Goal: Information Seeking & Learning: Learn about a topic

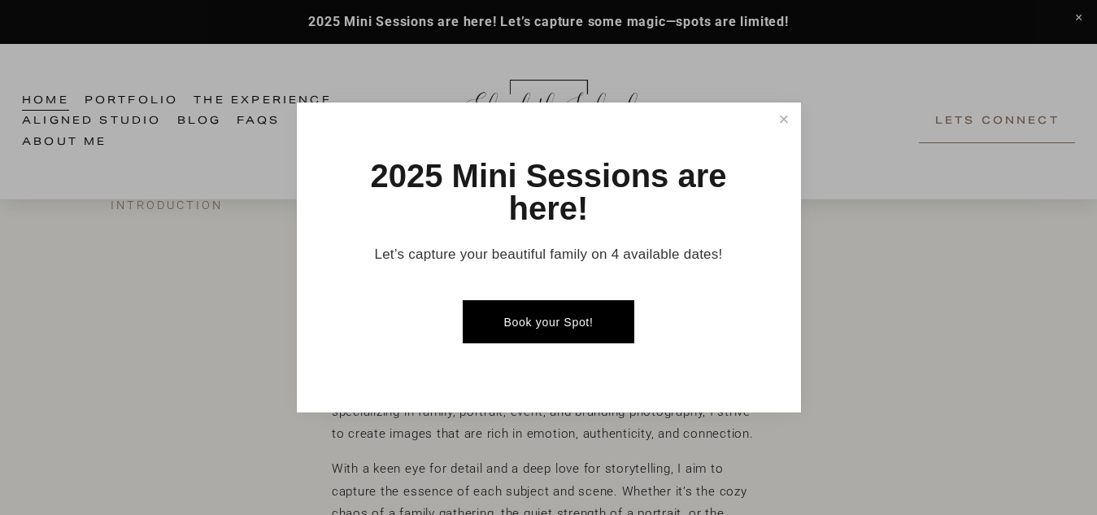
scroll to position [323, 0]
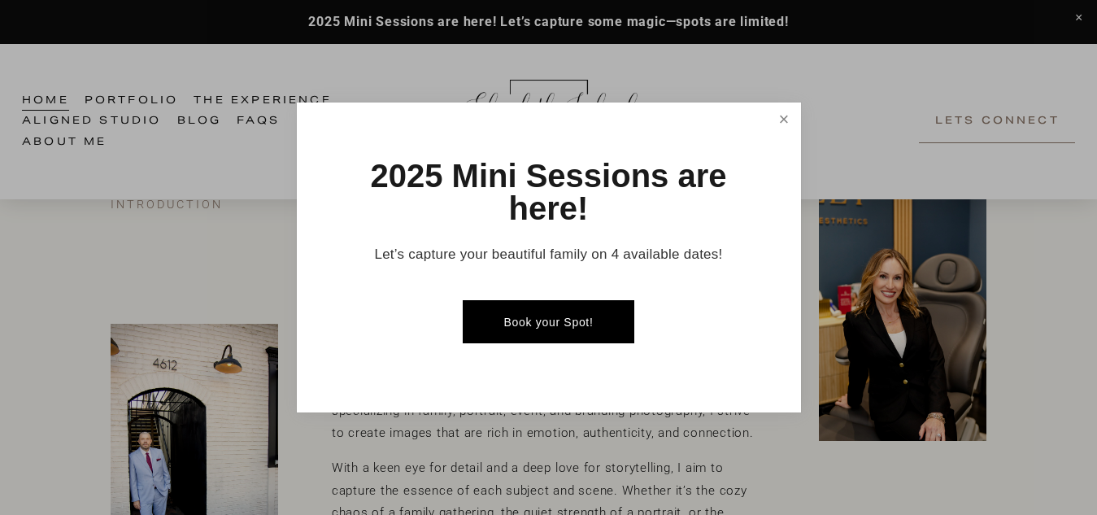
click at [786, 116] on link "Close" at bounding box center [783, 119] width 28 height 28
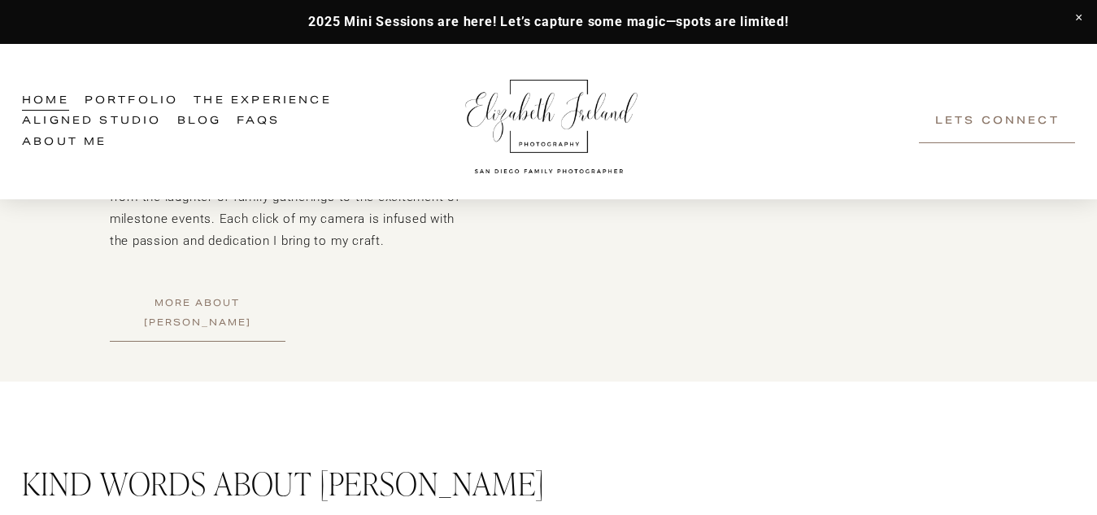
scroll to position [2220, 0]
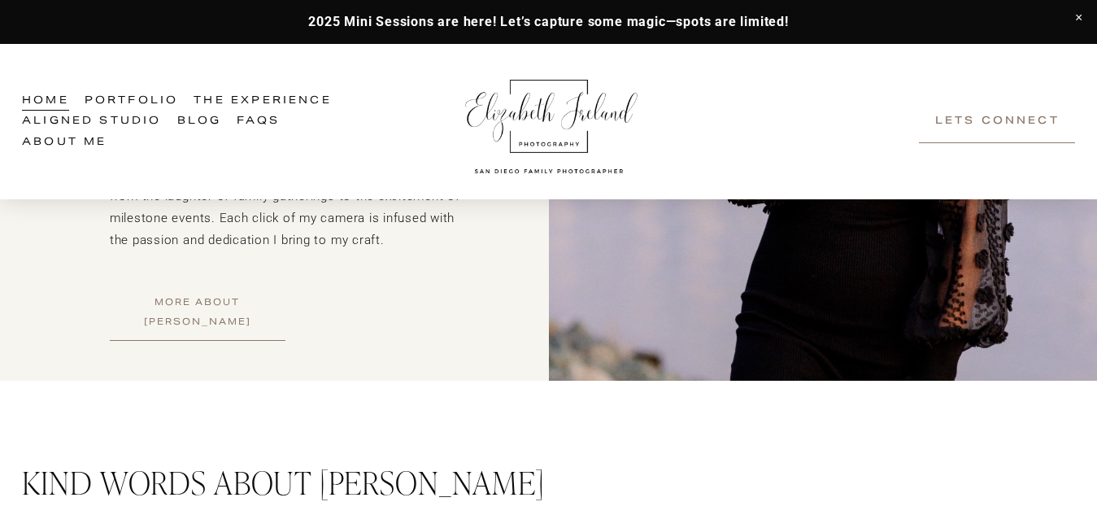
click at [201, 308] on link "More About [PERSON_NAME]" at bounding box center [198, 313] width 176 height 56
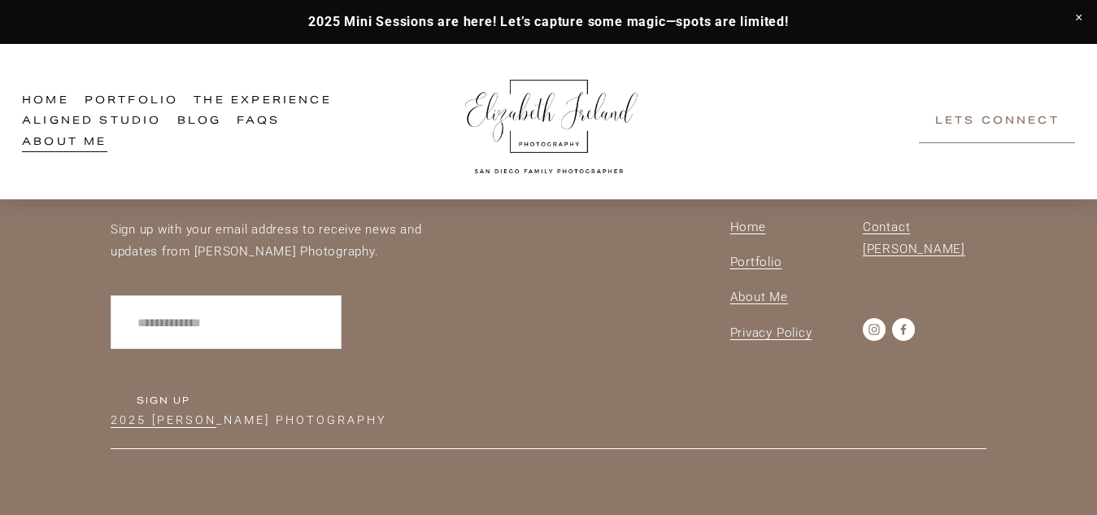
scroll to position [2061, 0]
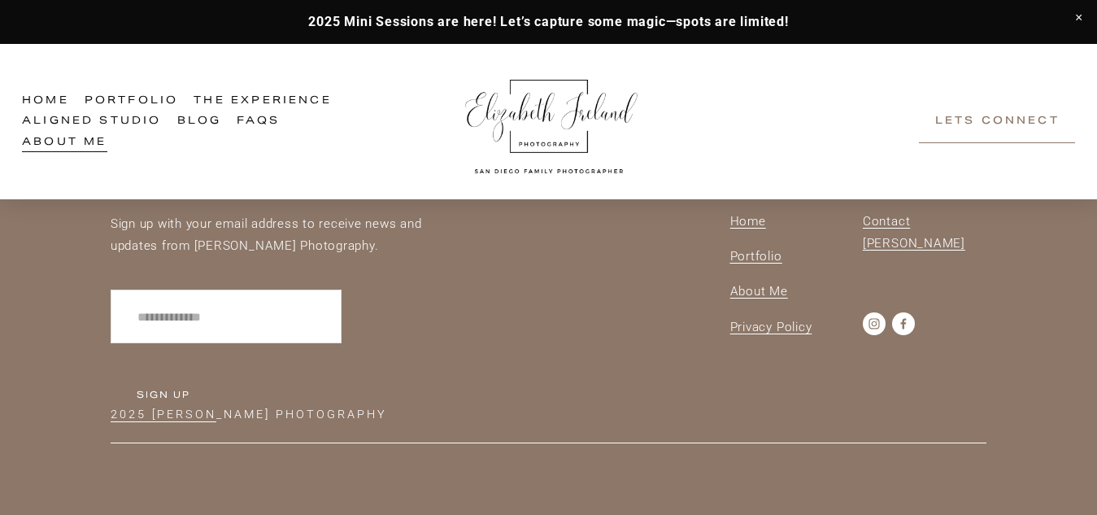
click at [268, 97] on span "The Experience" at bounding box center [263, 101] width 138 height 19
click at [259, 123] on link "FAQs" at bounding box center [258, 121] width 43 height 21
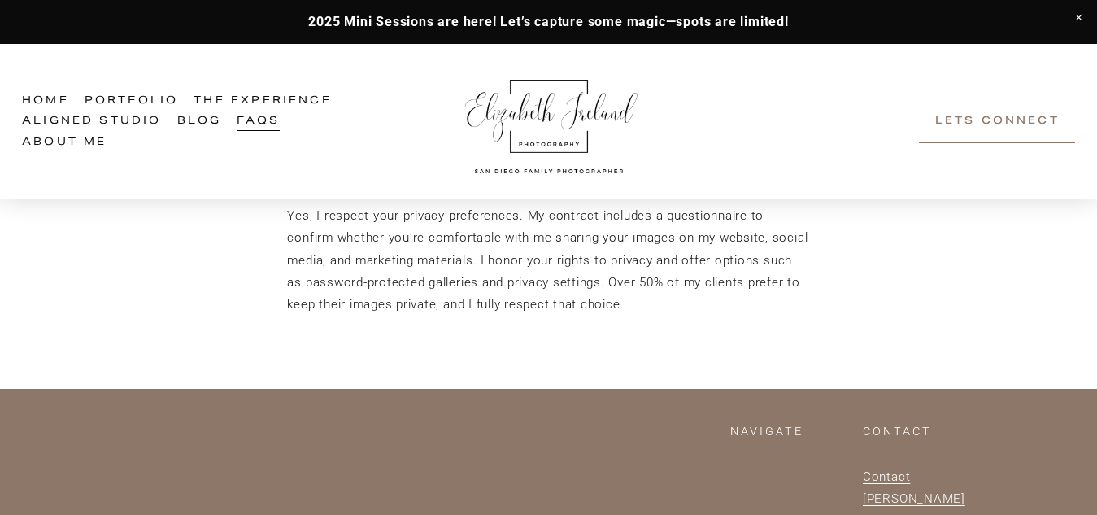
scroll to position [1736, 0]
click at [115, 117] on link "Aligned Studio" at bounding box center [92, 121] width 140 height 21
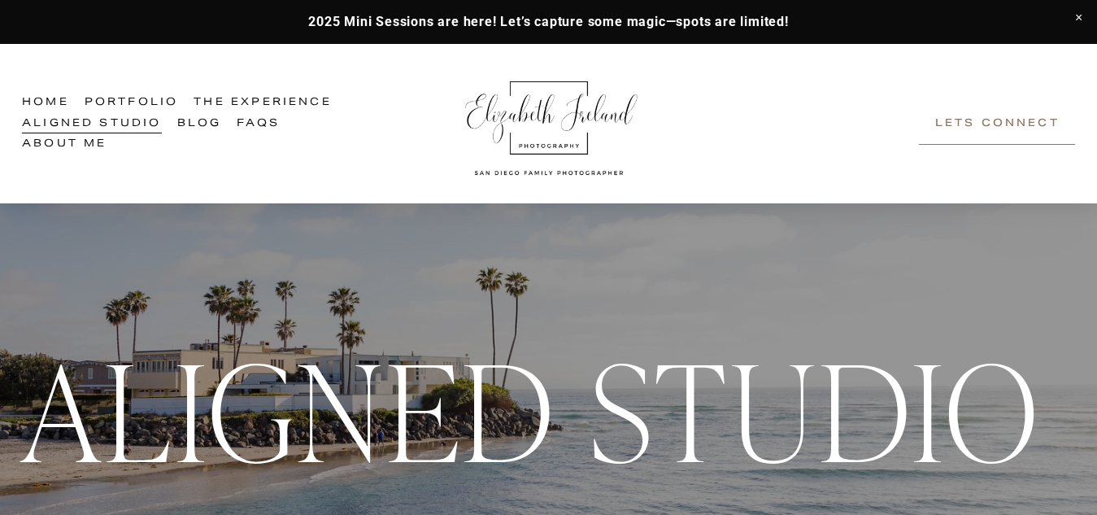
click at [342, 24] on link at bounding box center [548, 22] width 1097 height 44
